Goal: Information Seeking & Learning: Understand process/instructions

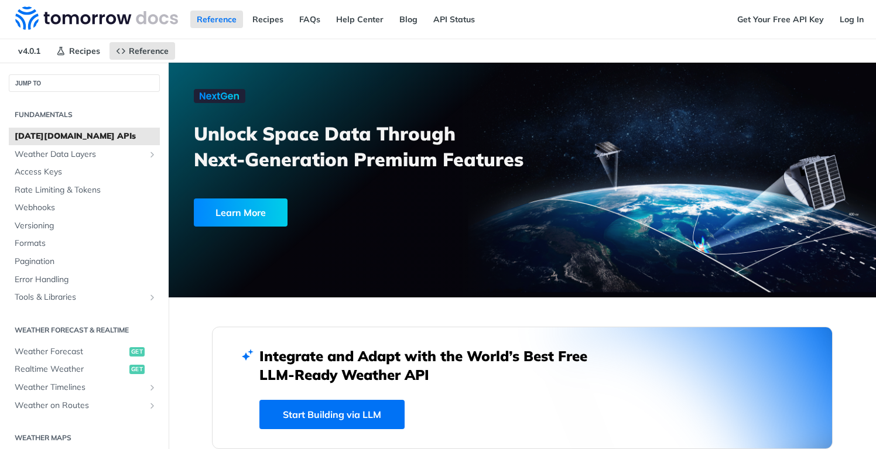
scroll to position [2231, 0]
click at [833, 28] on link "Log In" at bounding box center [851, 20] width 37 height 18
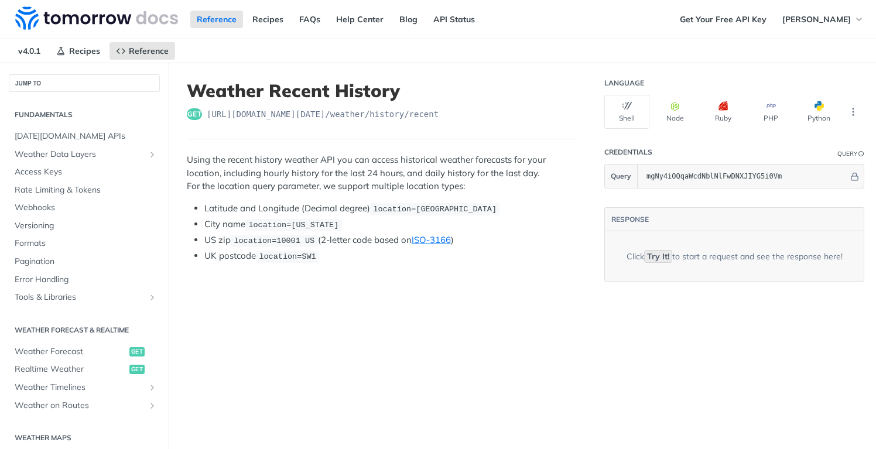
scroll to position [4207, 0]
click at [207, 120] on span "https://api.tomorrow.io/v4 /weather/history/recent" at bounding box center [323, 114] width 232 height 12
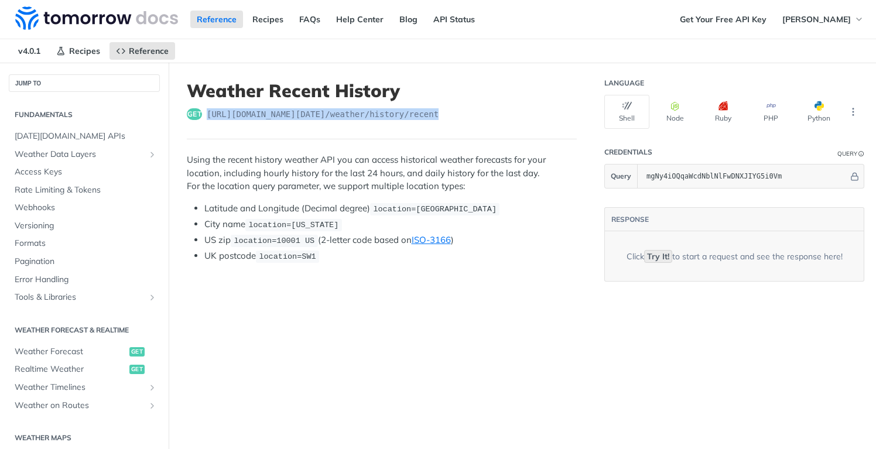
drag, startPoint x: 190, startPoint y: 154, endPoint x: 30, endPoint y: 153, distance: 159.8
click at [207, 120] on span "https://api.tomorrow.io/v4 /weather/history/recent" at bounding box center [323, 114] width 232 height 12
copy span "https://api.tomorrow.io/v4 /weather/history/recent"
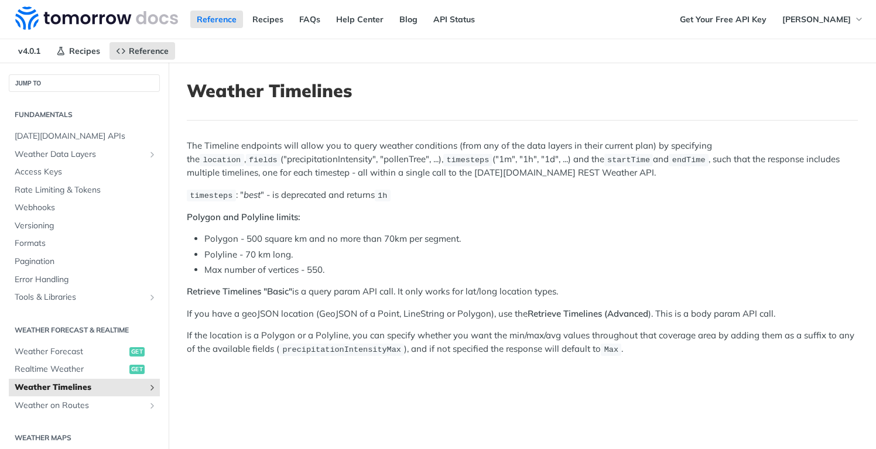
scroll to position [4108, 0]
click at [0, 0] on button "Copy Code" at bounding box center [0, 0] width 0 height 0
